Goal: Task Accomplishment & Management: Use online tool/utility

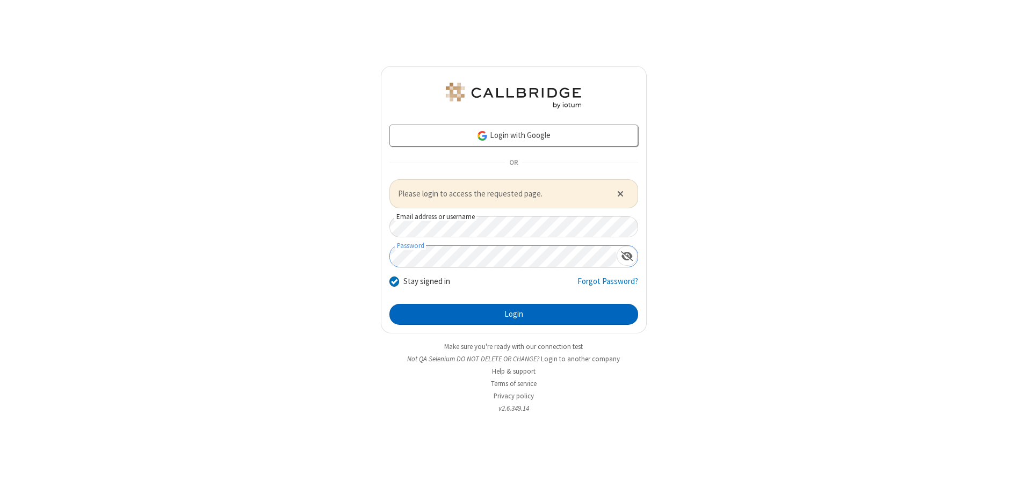
click at [514, 314] on button "Login" at bounding box center [514, 314] width 249 height 21
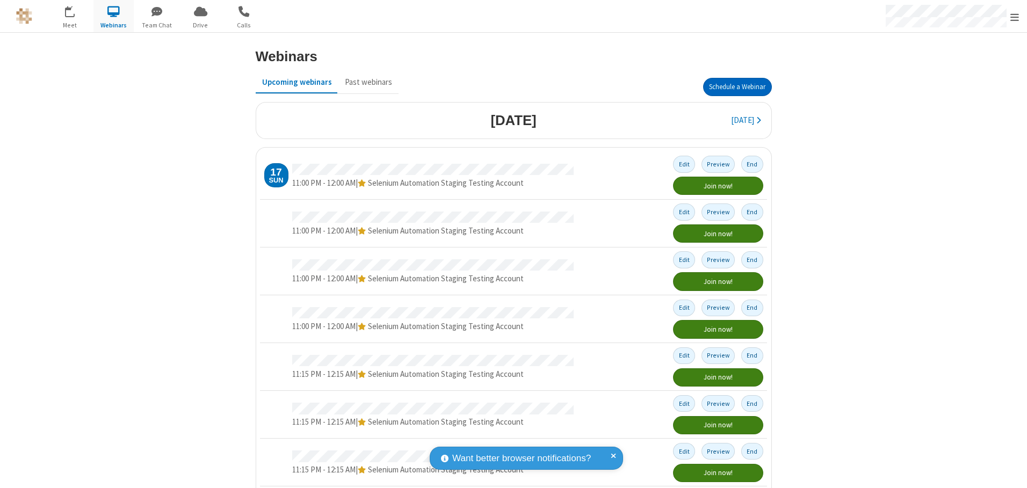
click at [733, 87] on button "Schedule a Webinar" at bounding box center [737, 87] width 69 height 18
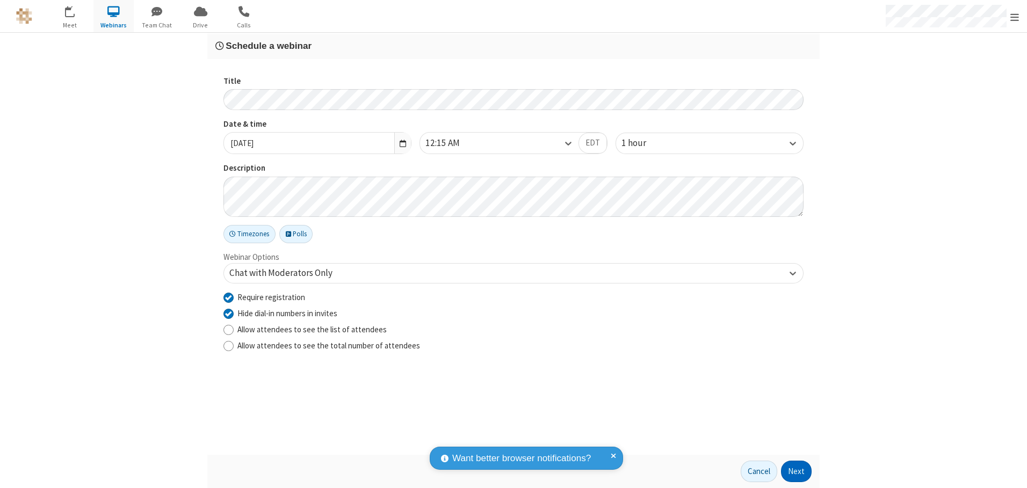
click at [797, 472] on button "Next" at bounding box center [796, 471] width 31 height 21
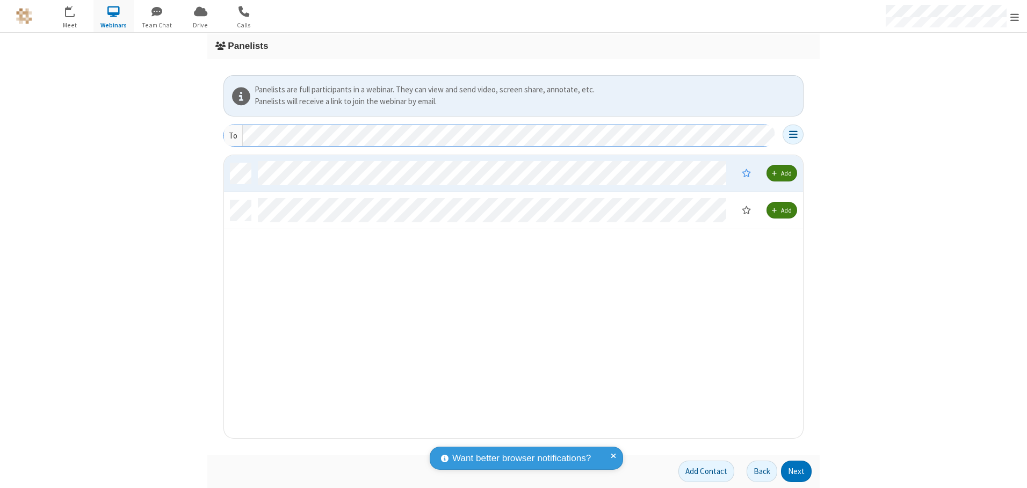
scroll to position [275, 571]
click at [797, 472] on button "Next" at bounding box center [796, 471] width 31 height 21
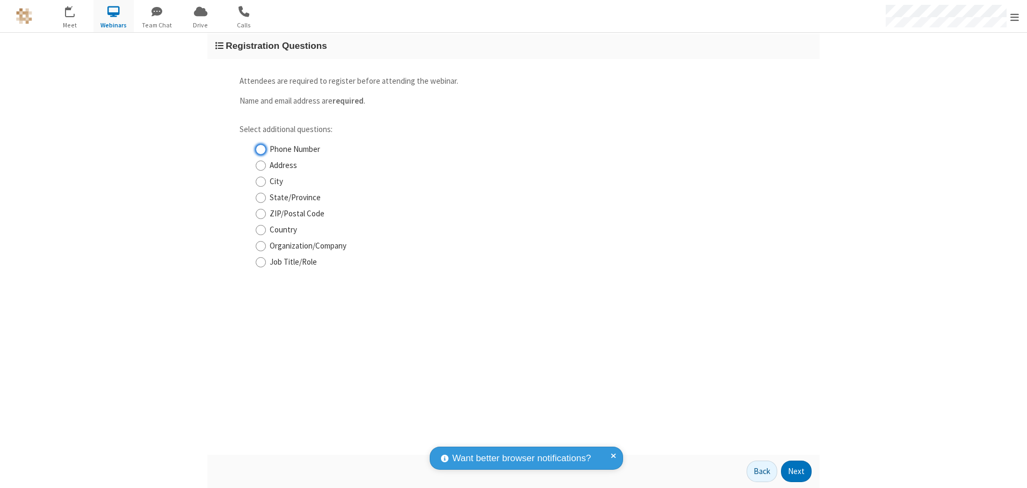
click at [261, 149] on input "Phone Number" at bounding box center [261, 149] width 10 height 11
checkbox input "true"
click at [797, 472] on button "Next" at bounding box center [796, 471] width 31 height 21
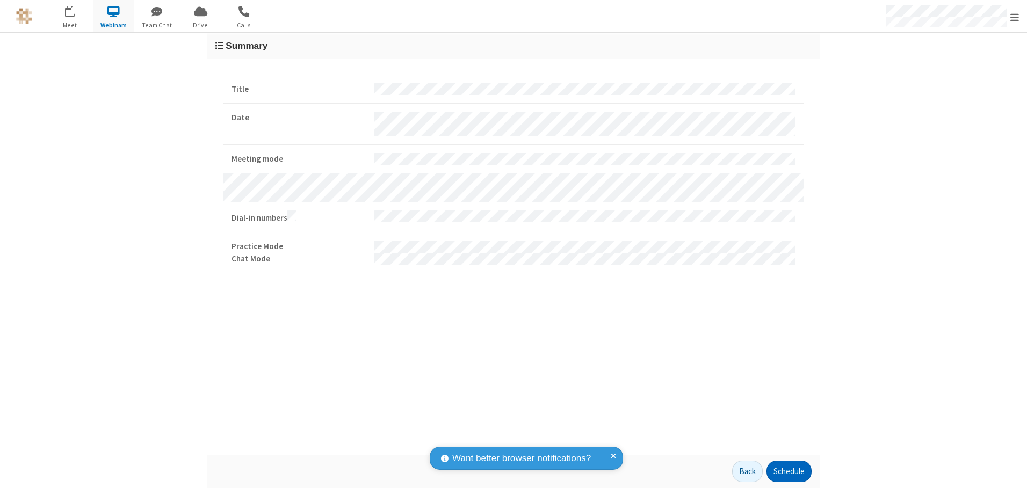
click at [789, 472] on button "Schedule" at bounding box center [789, 471] width 45 height 21
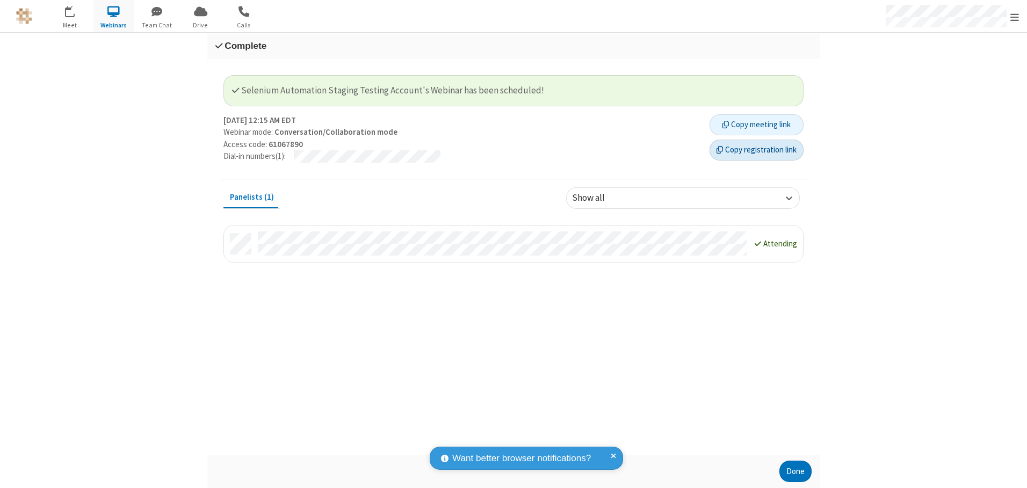
click at [757, 150] on button "Copy registration link" at bounding box center [757, 150] width 94 height 21
click at [796, 472] on button "Done" at bounding box center [796, 471] width 32 height 21
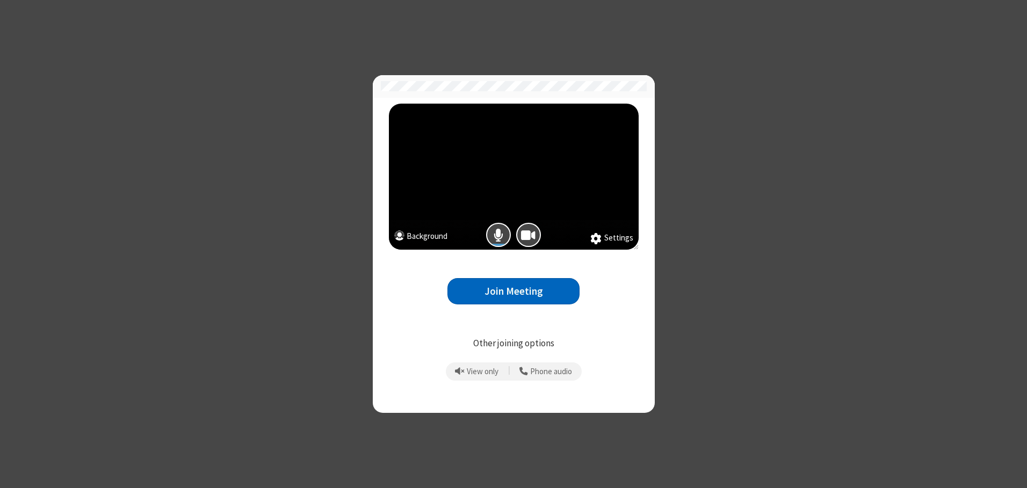
click at [514, 291] on button "Join Meeting" at bounding box center [514, 291] width 132 height 26
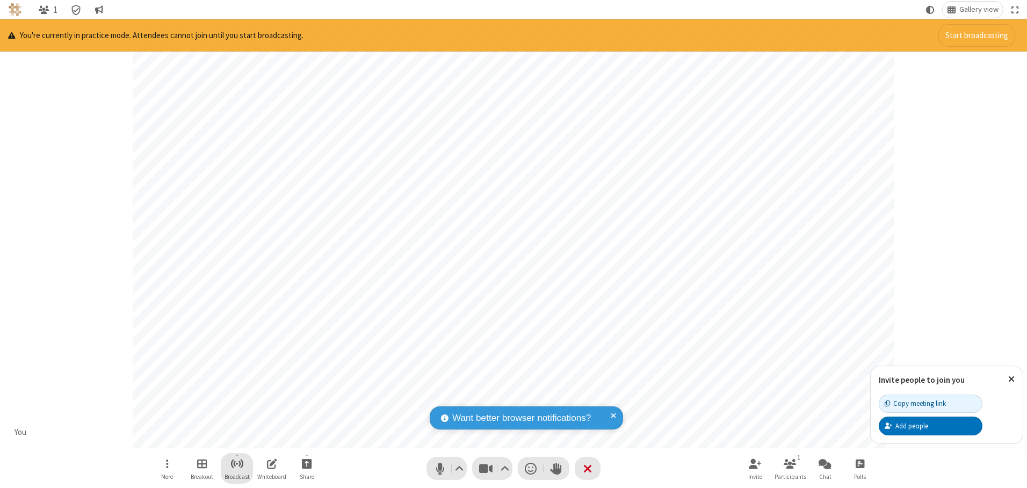
click at [236, 464] on span "Start broadcast" at bounding box center [237, 463] width 13 height 13
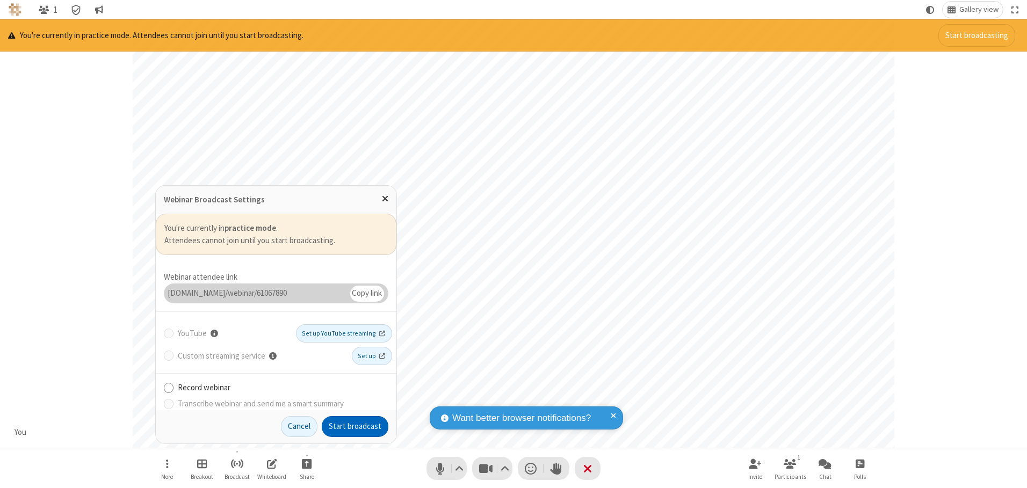
click at [355, 427] on button "Start broadcast" at bounding box center [355, 426] width 67 height 21
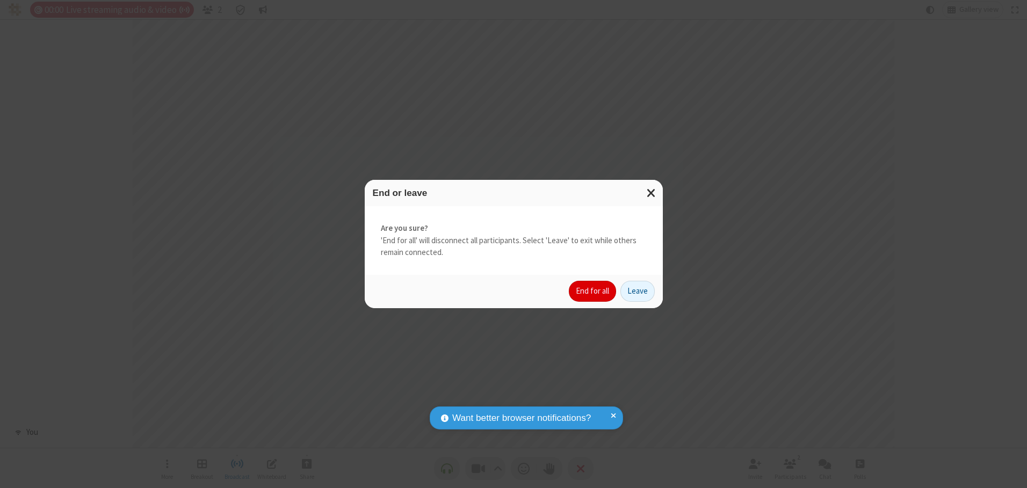
click at [593, 291] on button "End for all" at bounding box center [592, 291] width 47 height 21
